Goal: Use online tool/utility

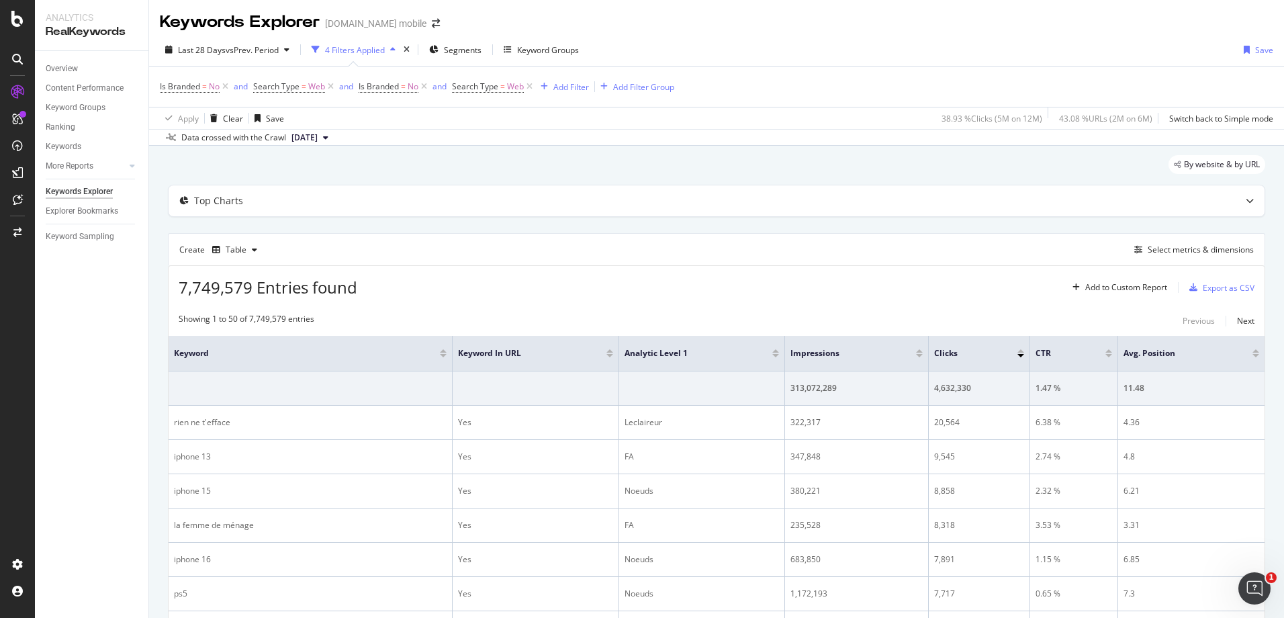
scroll to position [1460, 0]
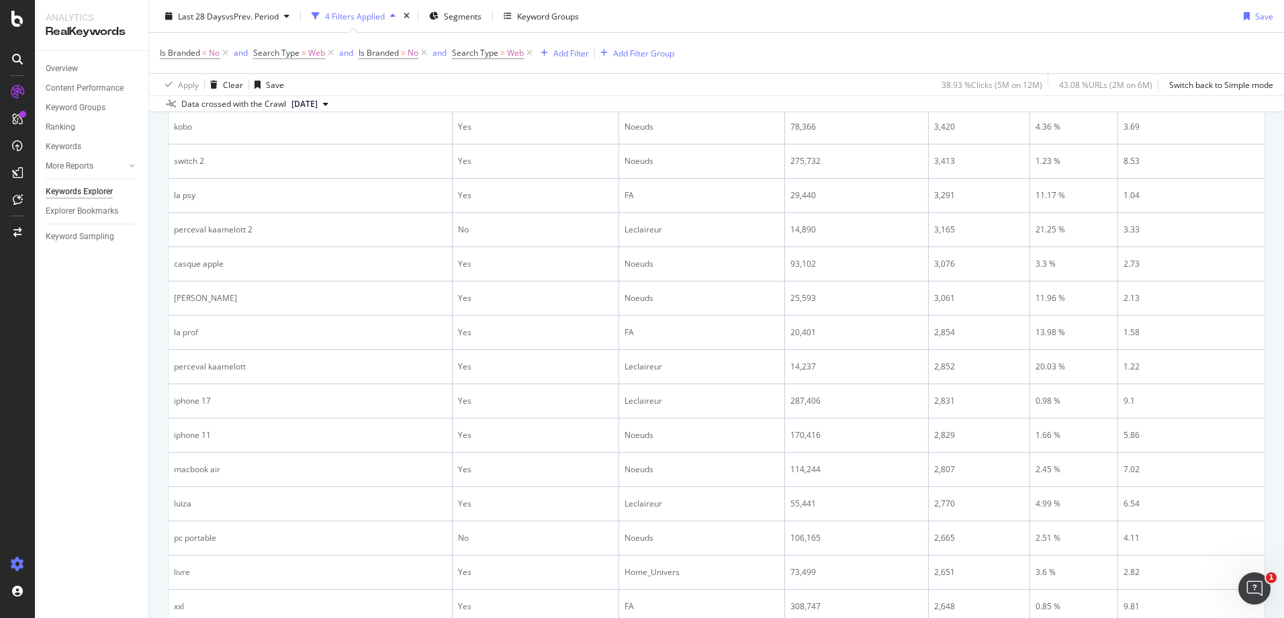
click at [18, 561] on icon at bounding box center [17, 563] width 13 height 13
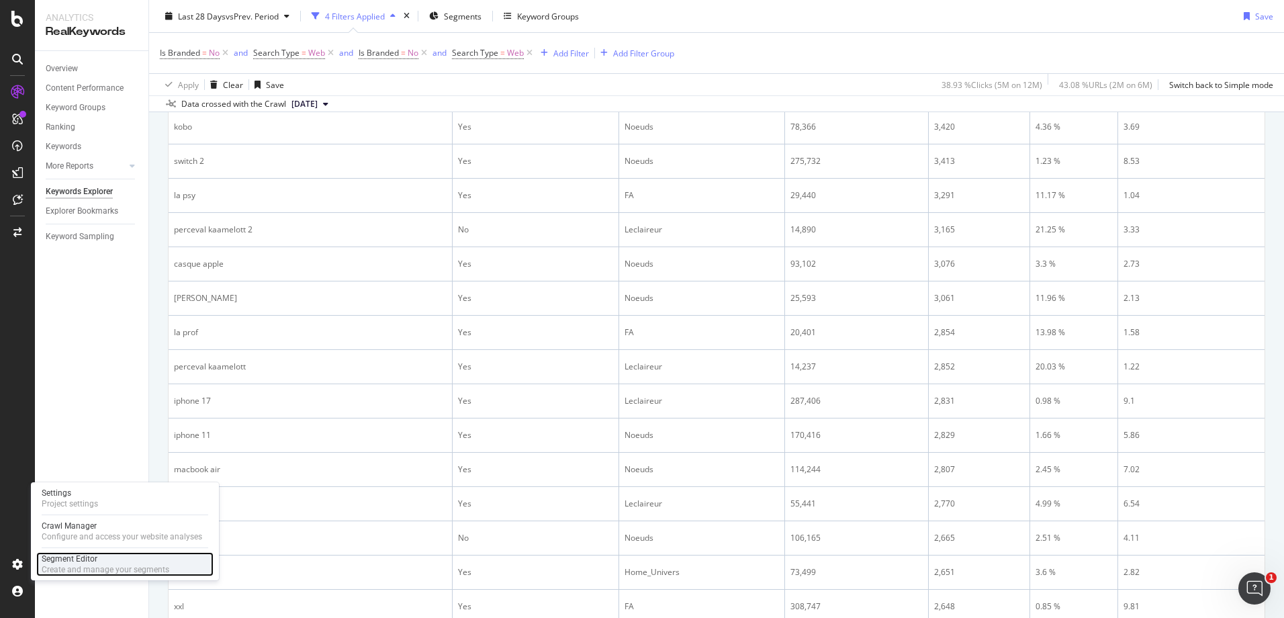
click at [66, 555] on div "Segment Editor" at bounding box center [106, 558] width 128 height 11
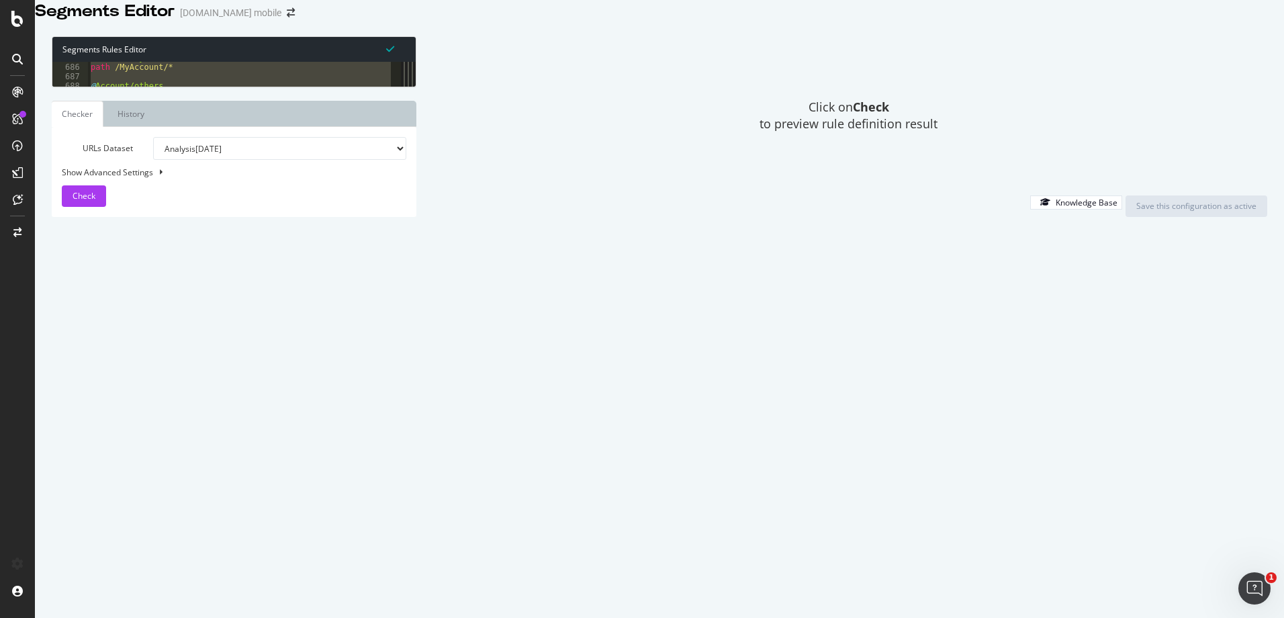
scroll to position [1493, 0]
drag, startPoint x: 87, startPoint y: 87, endPoint x: 113, endPoint y: 465, distance: 379.0
click at [113, 87] on div "[dim:analytic] 694 695 696 697 698 699 700 701 702 703 704 705 706 707 708 709 …" at bounding box center [226, 74] width 349 height 25
click at [156, 87] on div "path /Contact/* @ basket path /basket/* @ Ebook_Download path /ebook/preview/do…" at bounding box center [239, 74] width 303 height 25
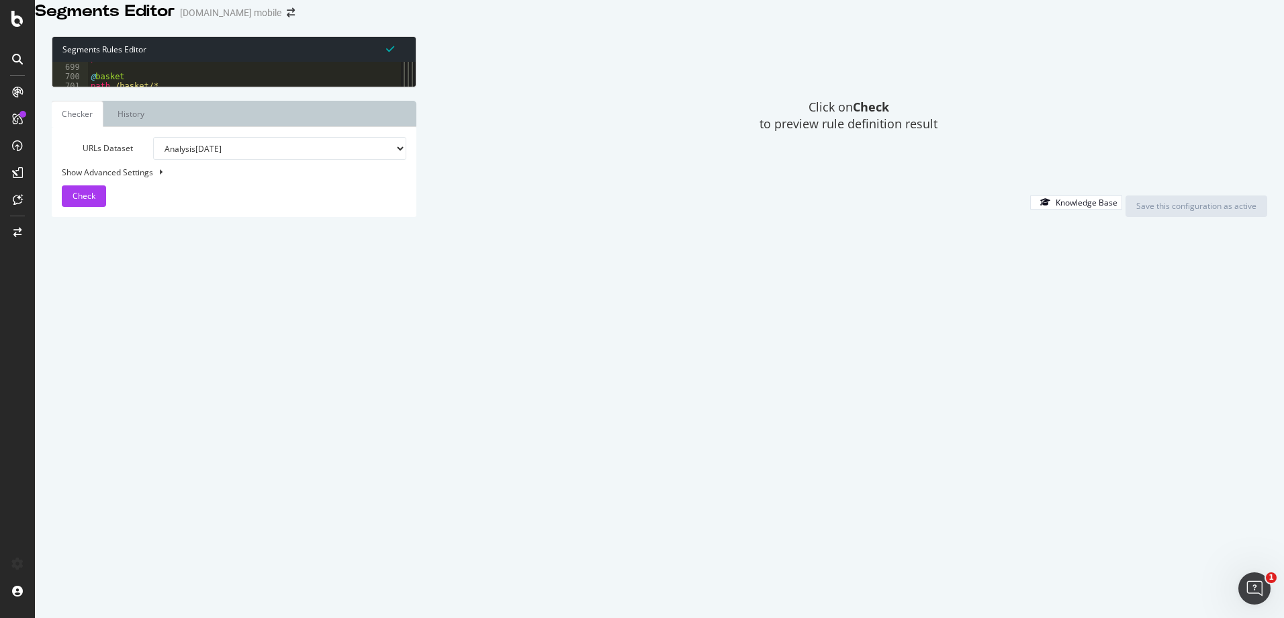
click at [166, 379] on div "path /Contact/* @ basket path /basket/* @ Ebook_Download path /ebook/preview/do…" at bounding box center [288, 255] width 400 height 405
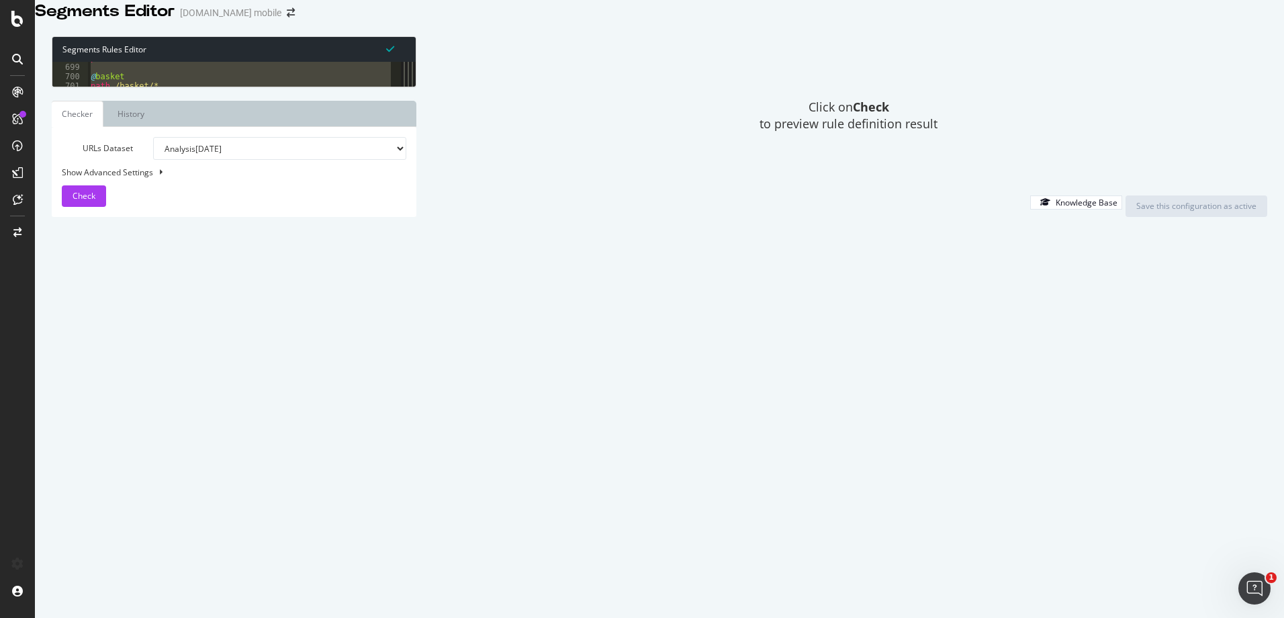
click at [317, 87] on div "path /Contact/* @ basket path /basket/* @ Ebook_Download path /ebook/preview/do…" at bounding box center [239, 74] width 303 height 25
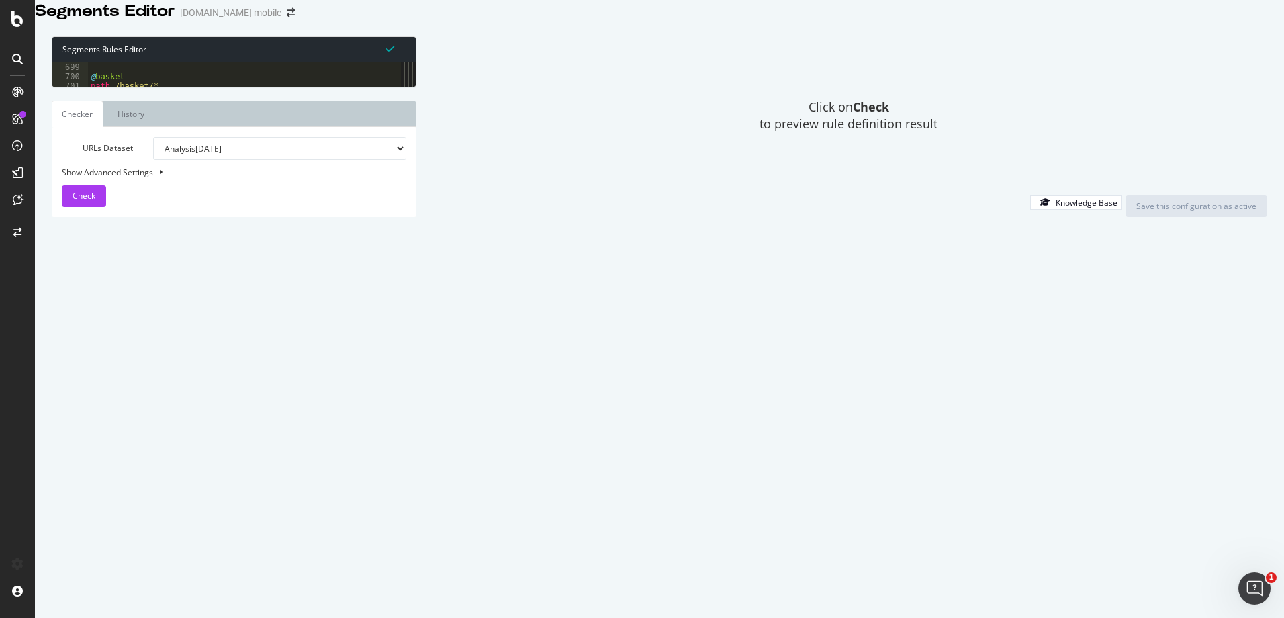
click at [317, 169] on div "path /Contact/* @ basket path /basket/* @ Ebook_Download path /ebook/preview/do…" at bounding box center [288, 255] width 400 height 405
click at [317, 87] on div "path /Contact/* @ basket path /basket/* @ Ebook_Download path /ebook/preview/do…" at bounding box center [239, 74] width 303 height 25
click at [317, 169] on div "path /Contact/* @ basket path /basket/* @ Ebook_Download path /ebook/preview/do…" at bounding box center [288, 255] width 400 height 405
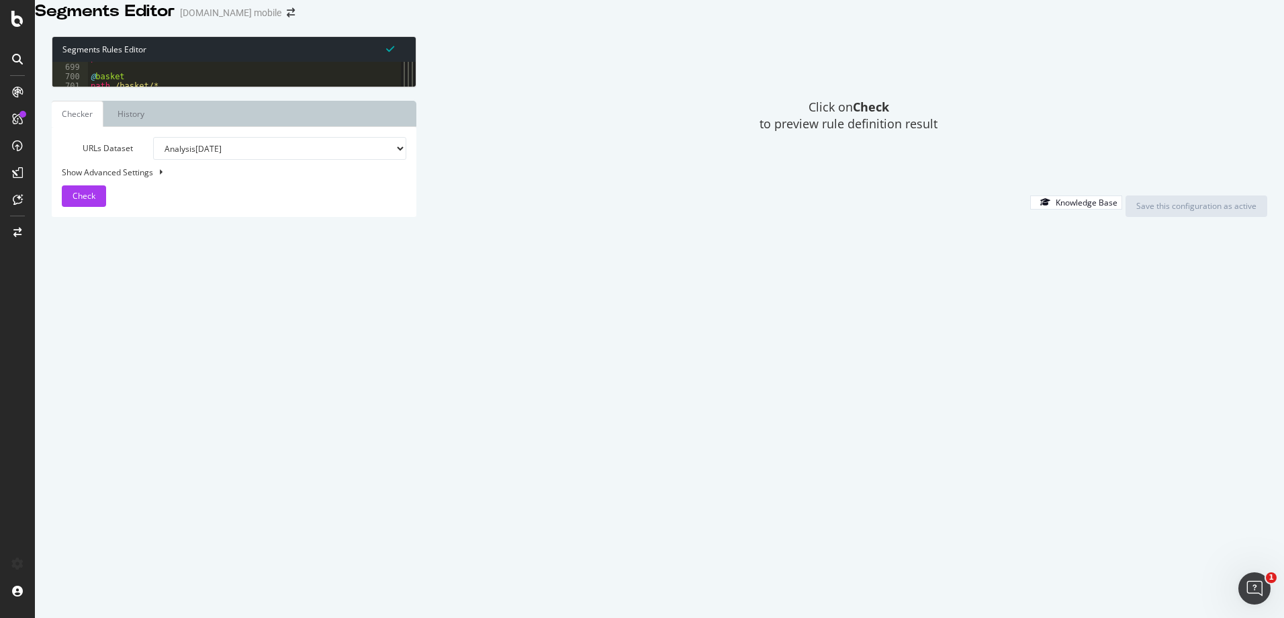
type textarea "path *.woff2 )"
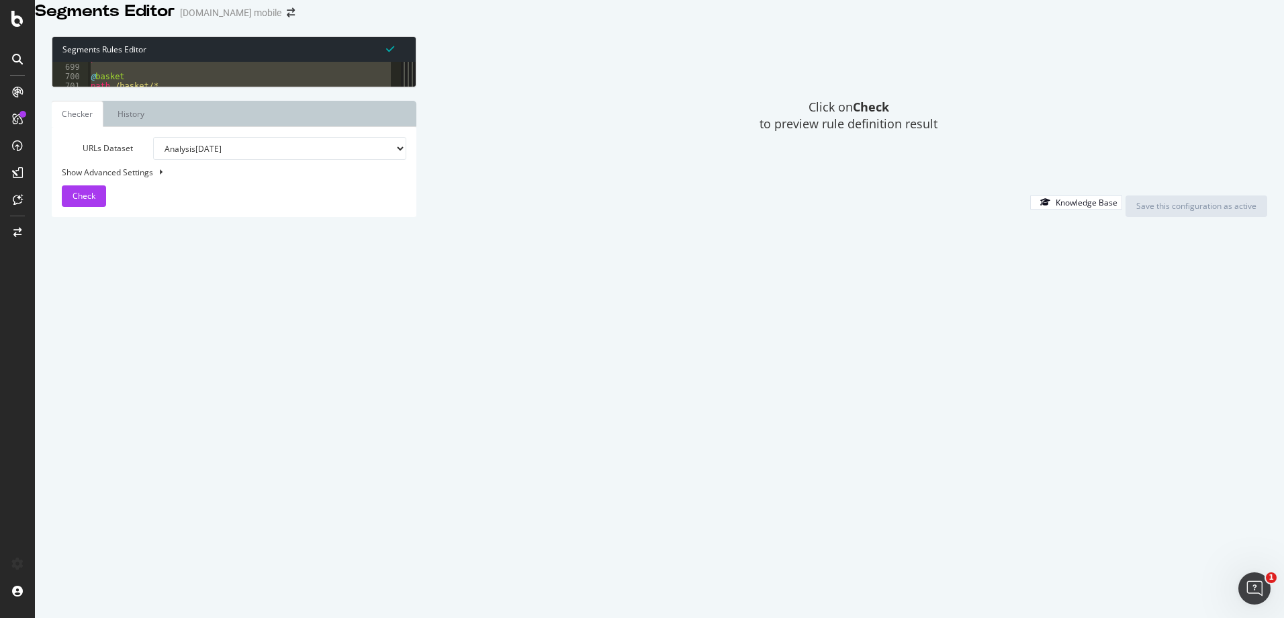
drag, startPoint x: 753, startPoint y: 5, endPoint x: 907, endPoint y: 55, distance: 161.8
click at [907, 55] on div "Click on Check to preview rule definition result" at bounding box center [848, 115] width 837 height 158
